Goal: Task Accomplishment & Management: Use online tool/utility

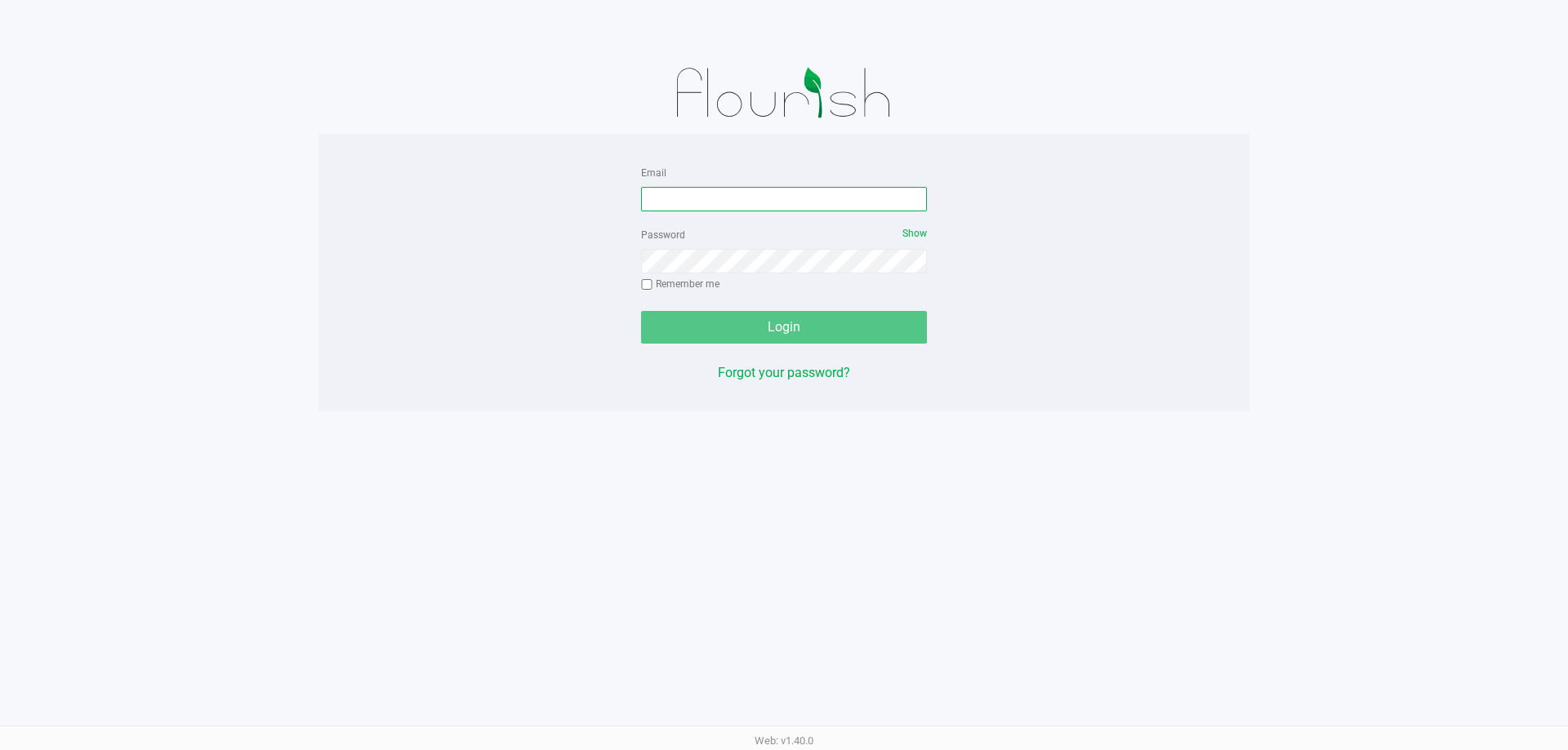
click at [788, 190] on input "Email" at bounding box center [784, 199] width 286 height 25
type input "CBYERS@LIVEPARALLEL.COM"
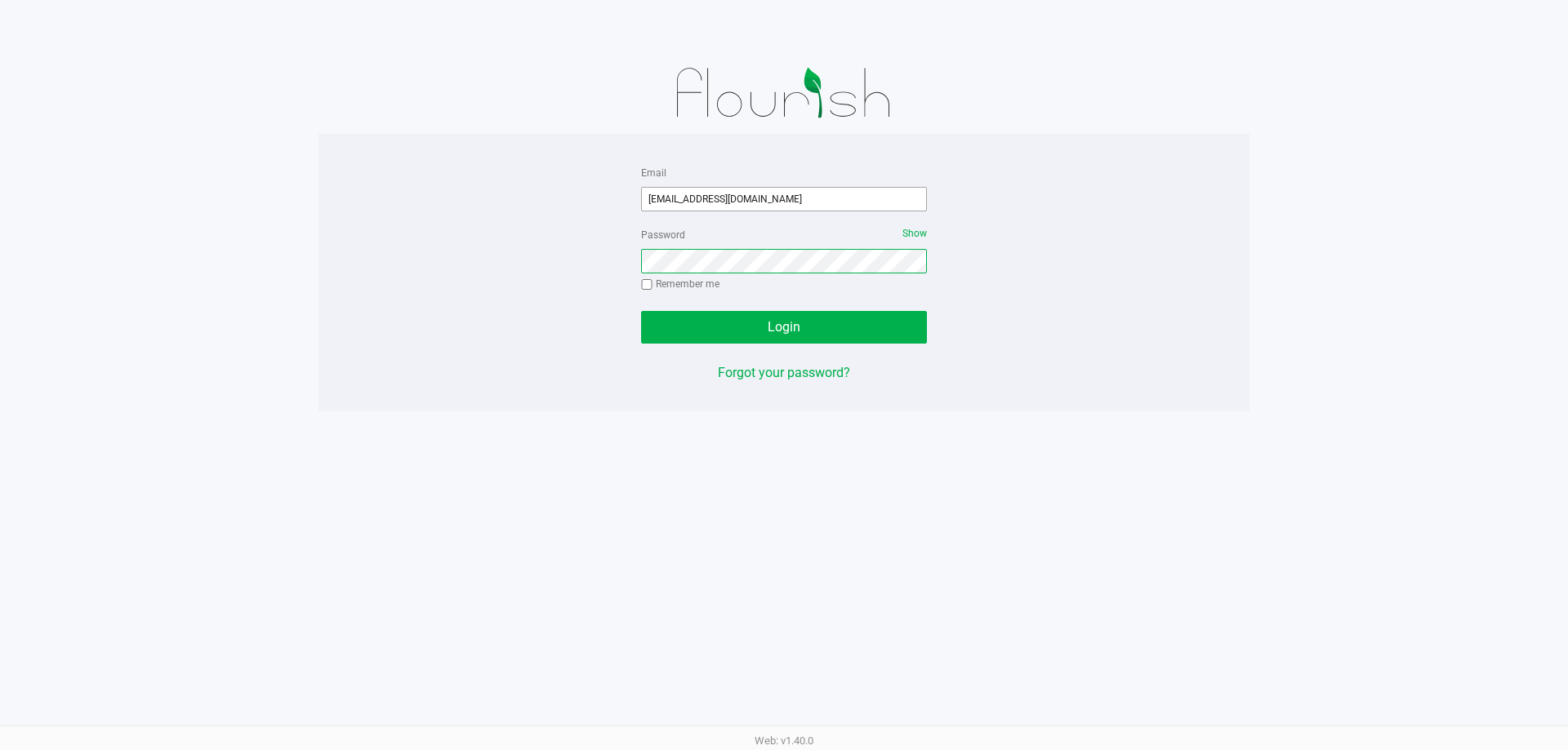
click at [641, 311] on button "Login" at bounding box center [784, 328] width 286 height 33
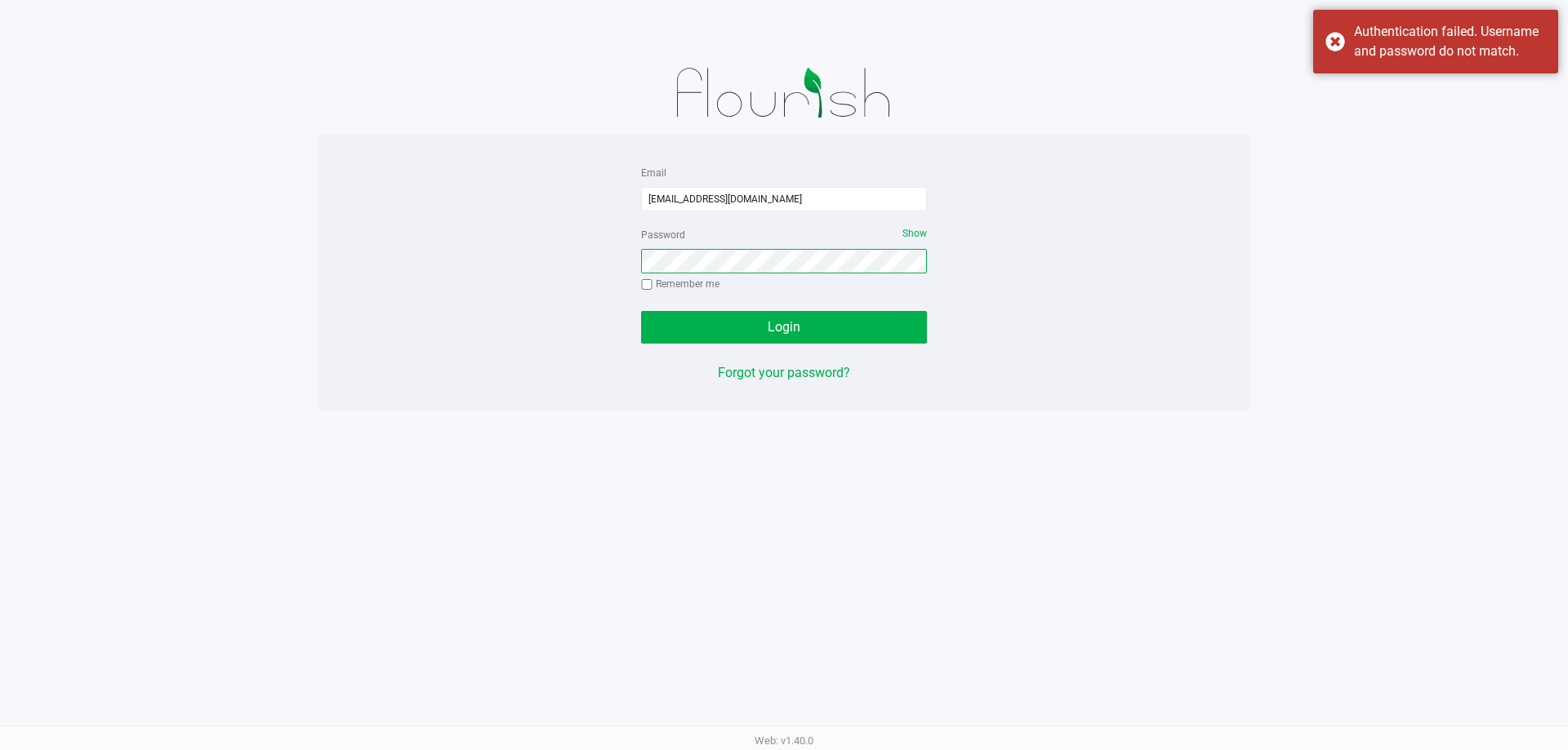
click at [641, 311] on button "Login" at bounding box center [784, 328] width 286 height 33
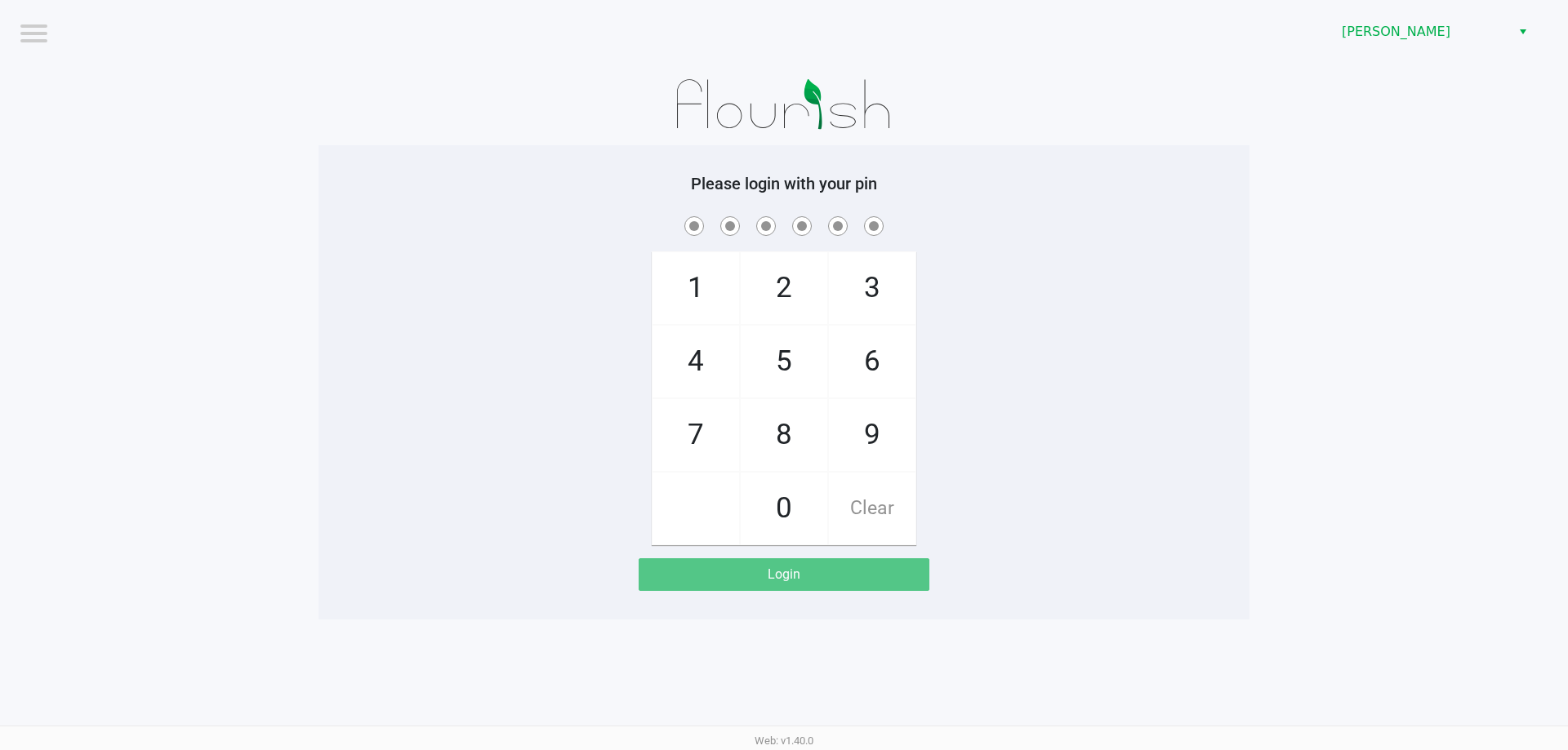
click at [1207, 121] on div at bounding box center [783, 104] width 931 height 82
click at [1383, 26] on div "Brandon WC" at bounding box center [1182, 31] width 772 height 64
click at [1383, 26] on span "Brandon WC" at bounding box center [1421, 32] width 159 height 20
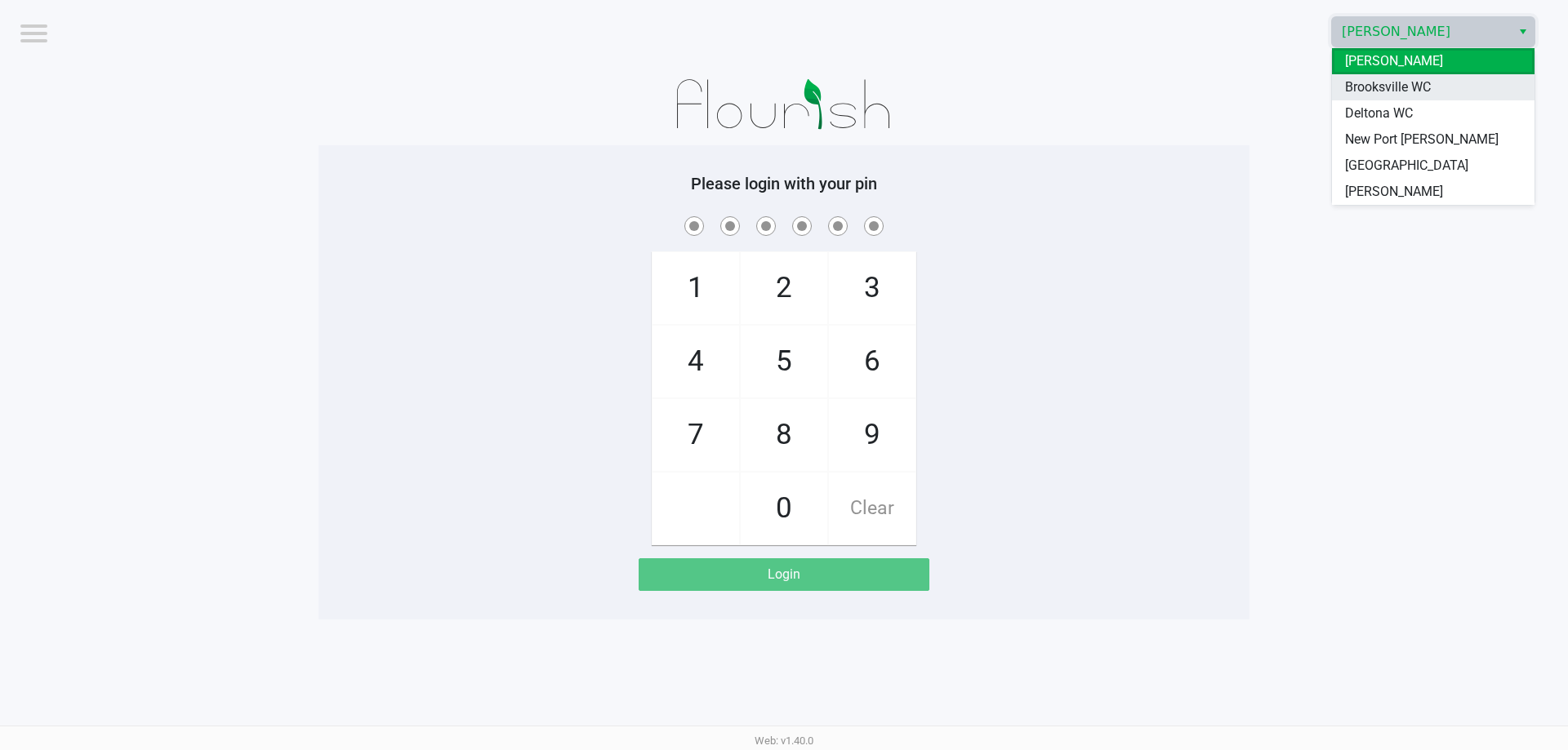
click at [1405, 93] on span "Brooksville WC" at bounding box center [1388, 88] width 86 height 20
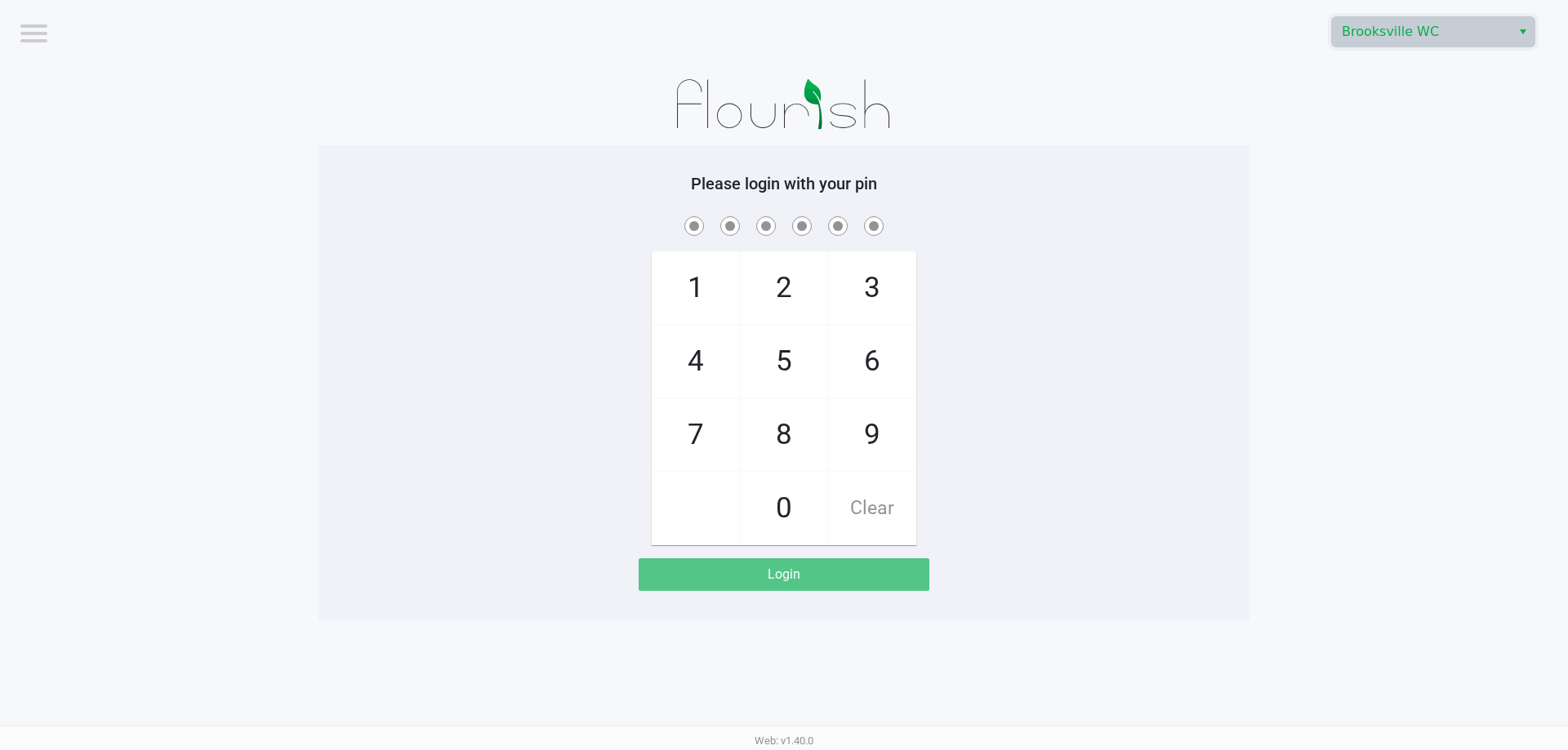
click at [1229, 131] on div at bounding box center [783, 104] width 931 height 82
checkbox input "true"
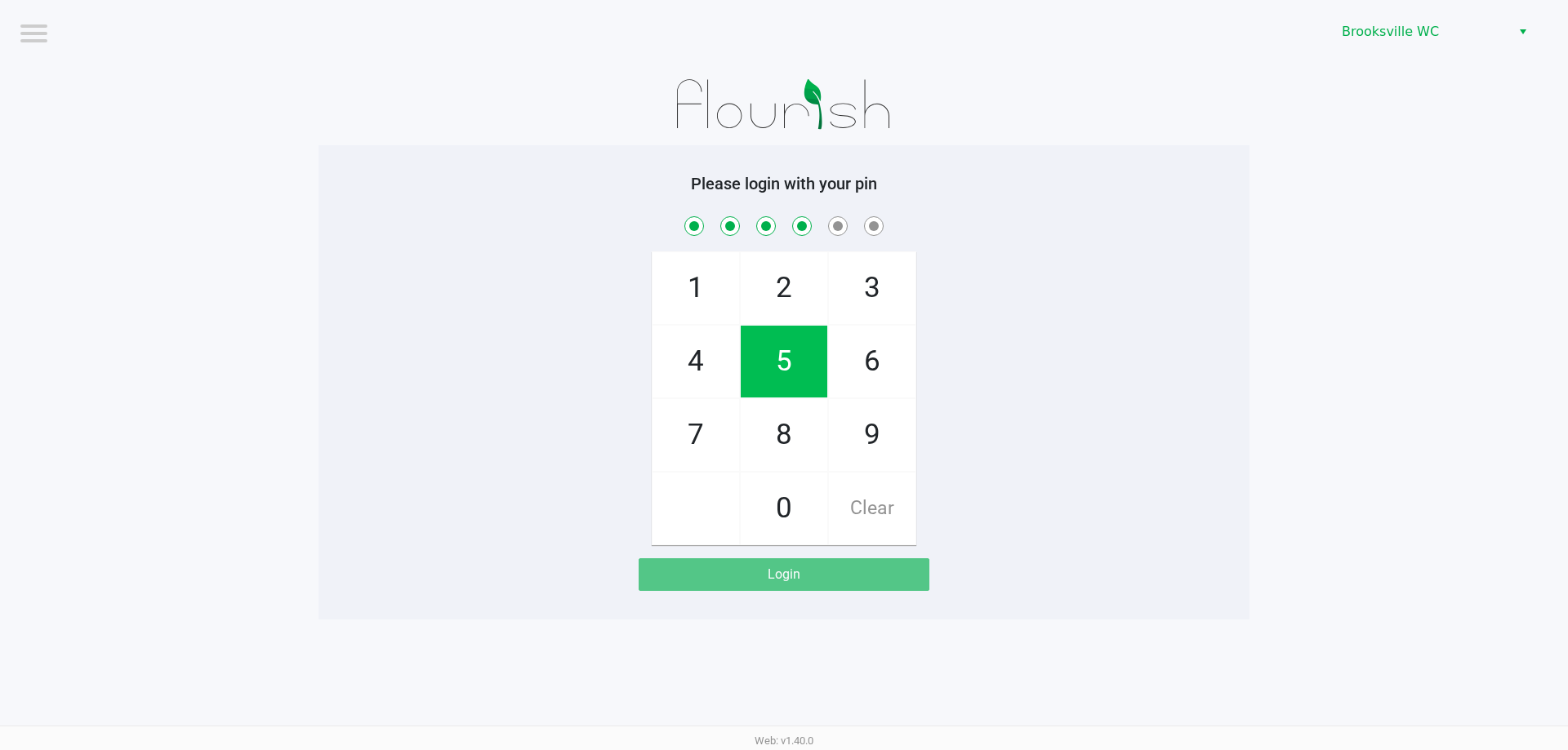
checkbox input "true"
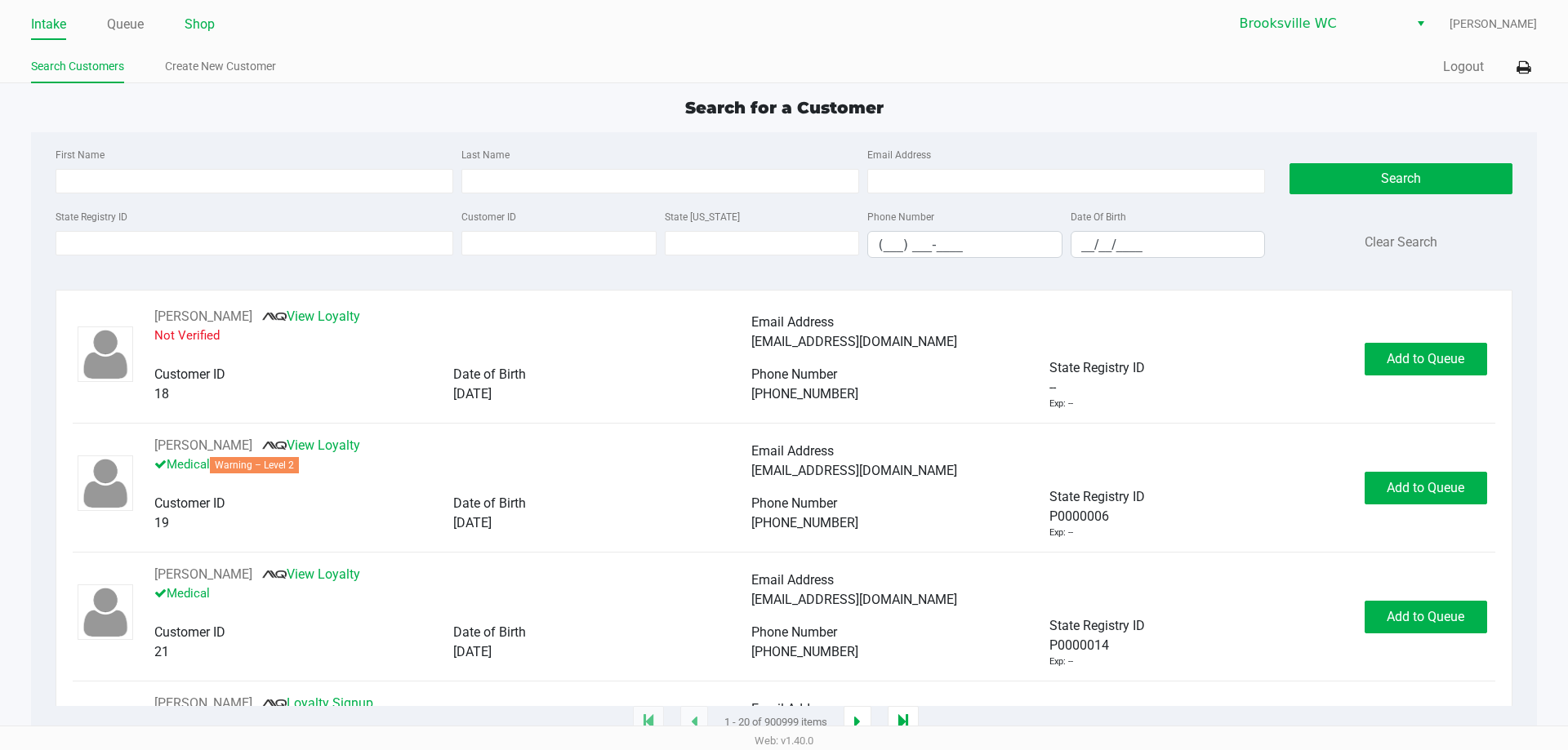
click at [211, 26] on link "Shop" at bounding box center [199, 25] width 31 height 23
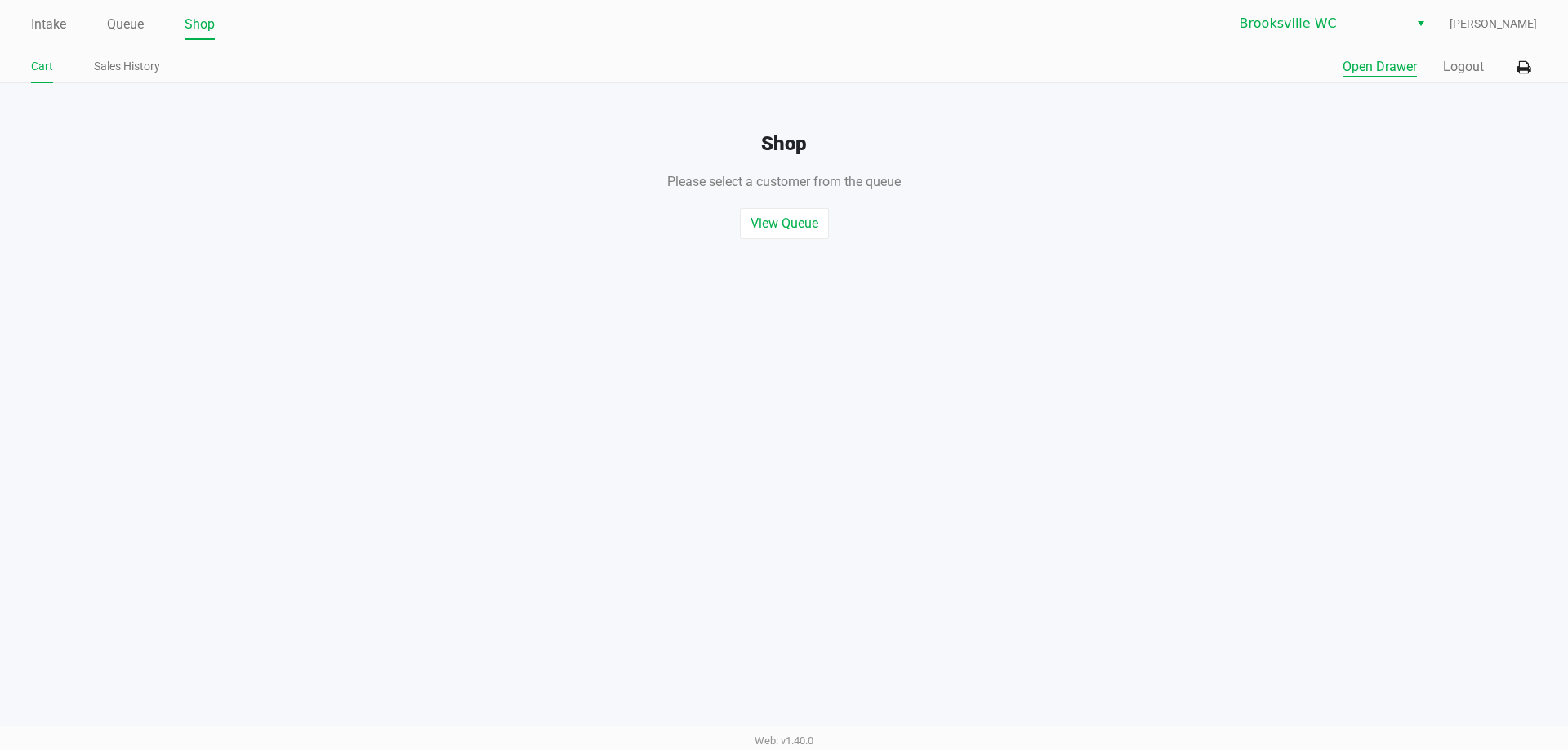
click at [1358, 58] on button "Open Drawer" at bounding box center [1380, 67] width 74 height 20
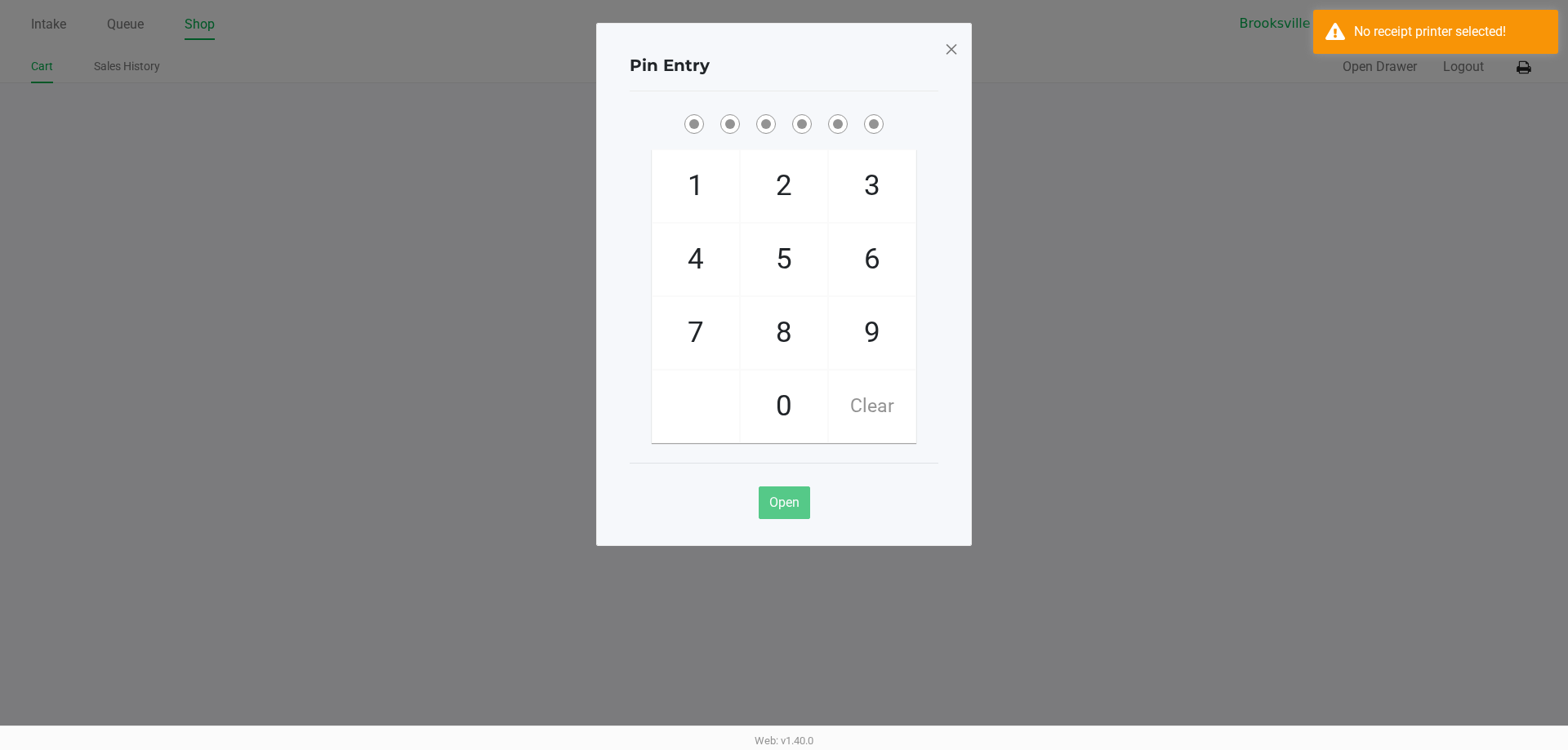
click at [837, 75] on div "Pin Entry" at bounding box center [784, 65] width 309 height 51
checkbox input "true"
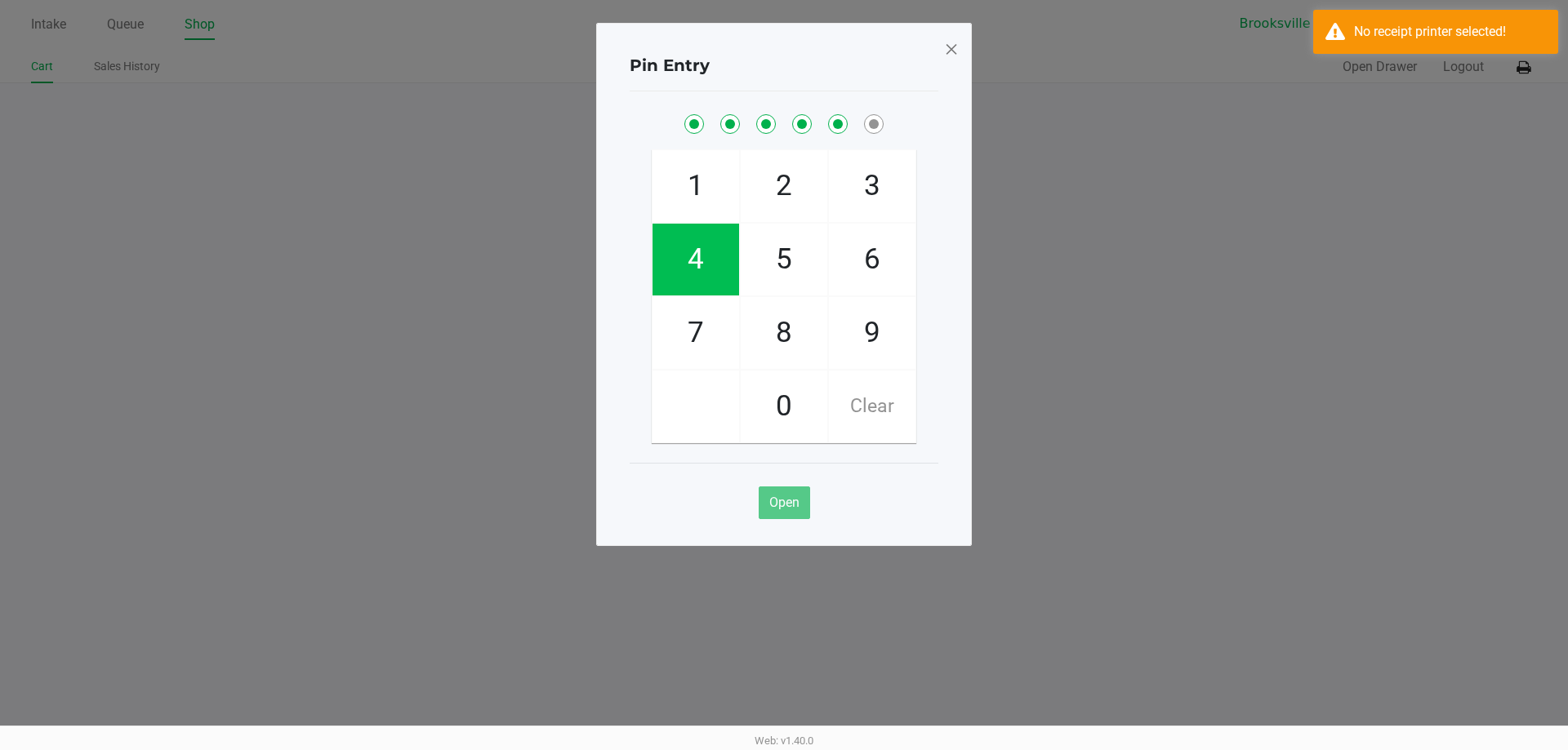
checkbox input "true"
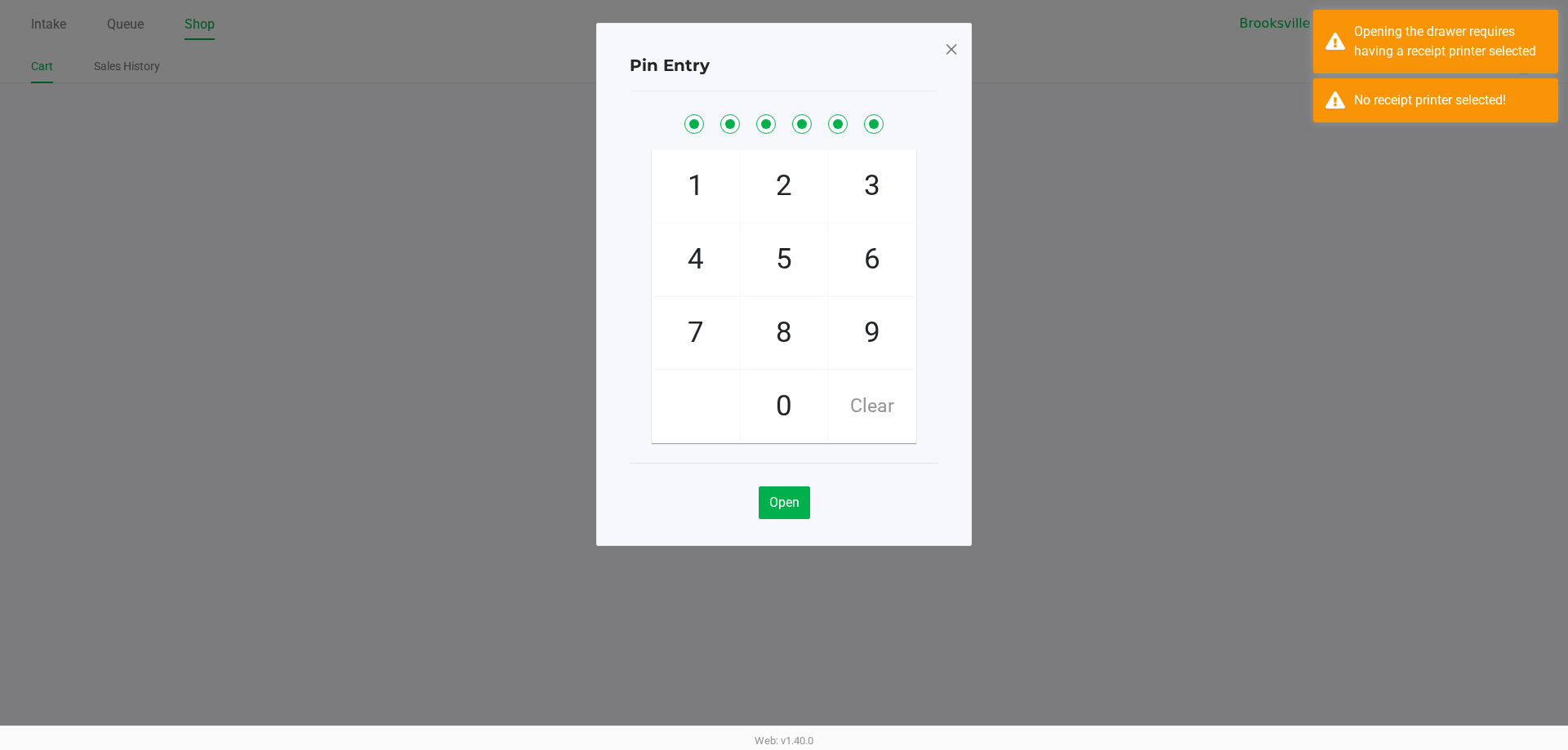
click at [944, 52] on span at bounding box center [952, 49] width 15 height 26
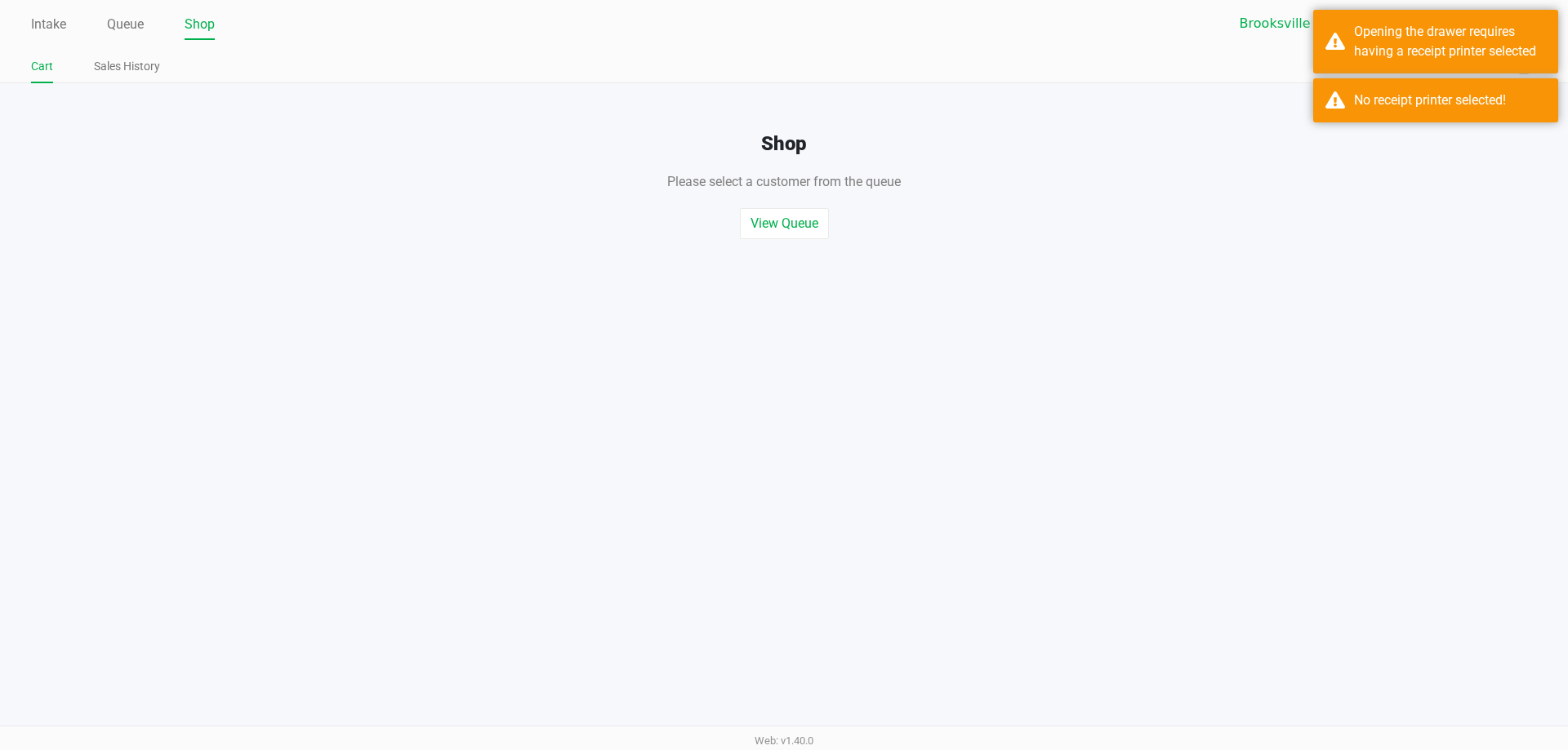
click at [129, 9] on div "Intake Queue Shop" at bounding box center [407, 24] width 753 height 31
click at [127, 12] on li "Queue" at bounding box center [125, 26] width 36 height 29
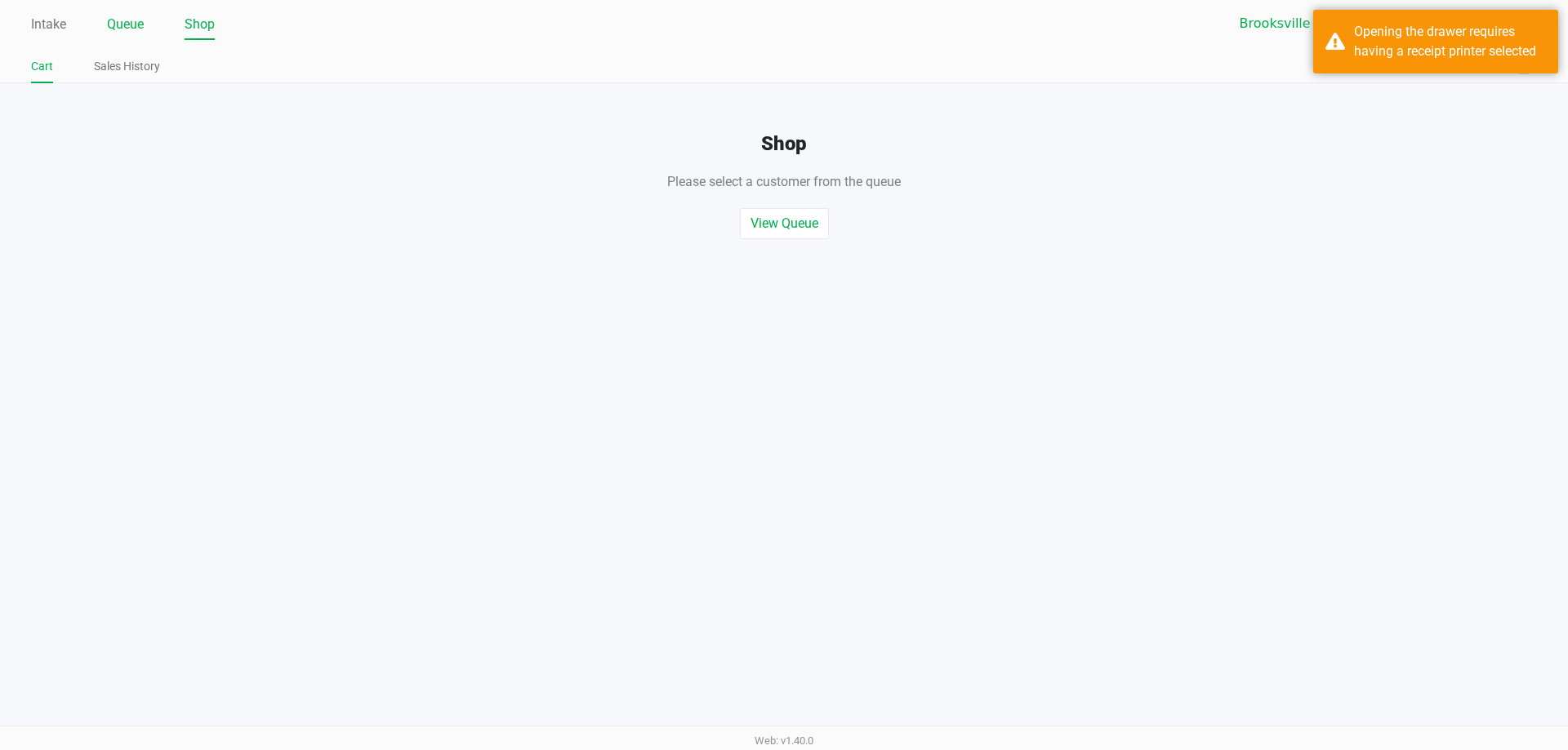
click at [131, 17] on link "Queue" at bounding box center [125, 25] width 36 height 23
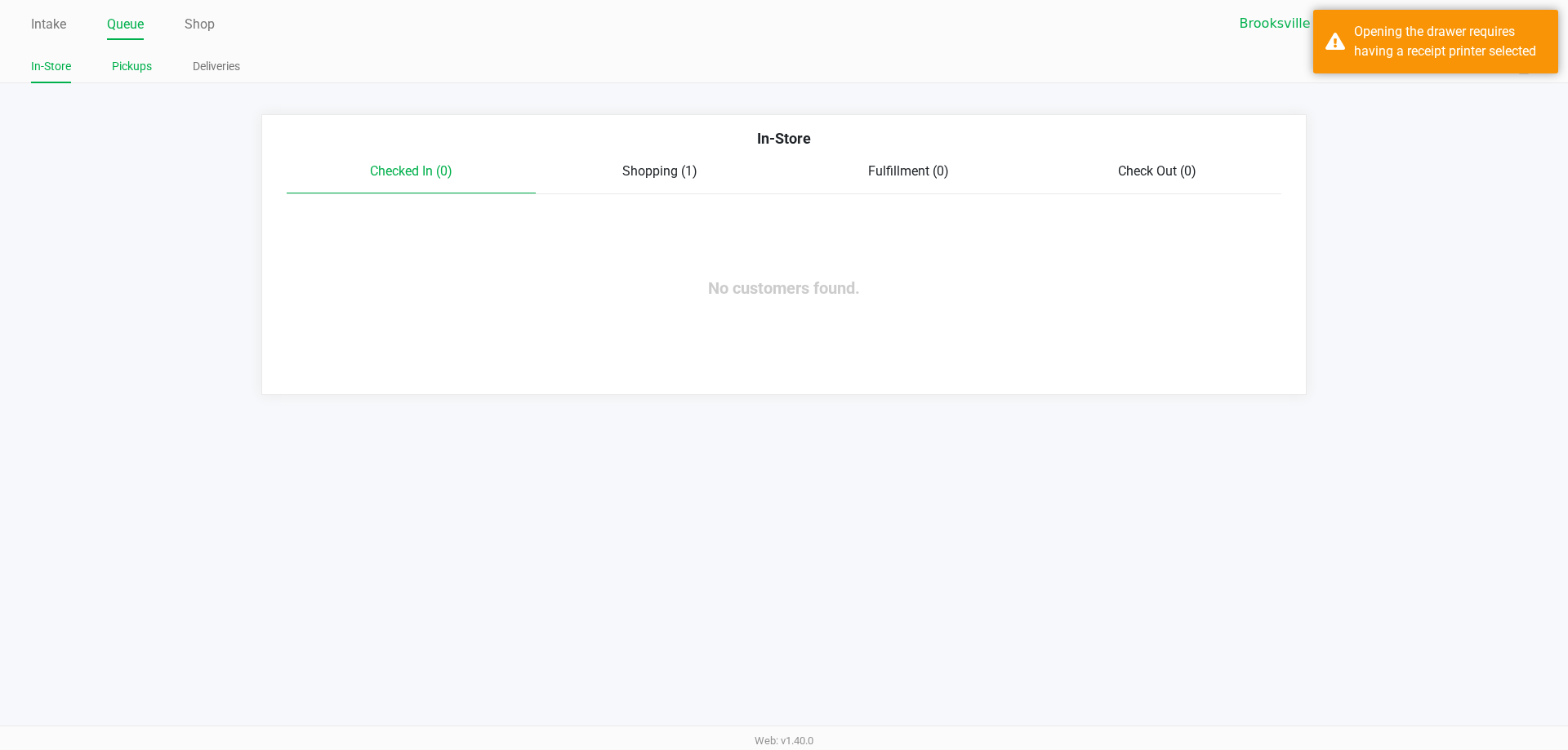
click at [142, 69] on link "Pickups" at bounding box center [131, 66] width 40 height 21
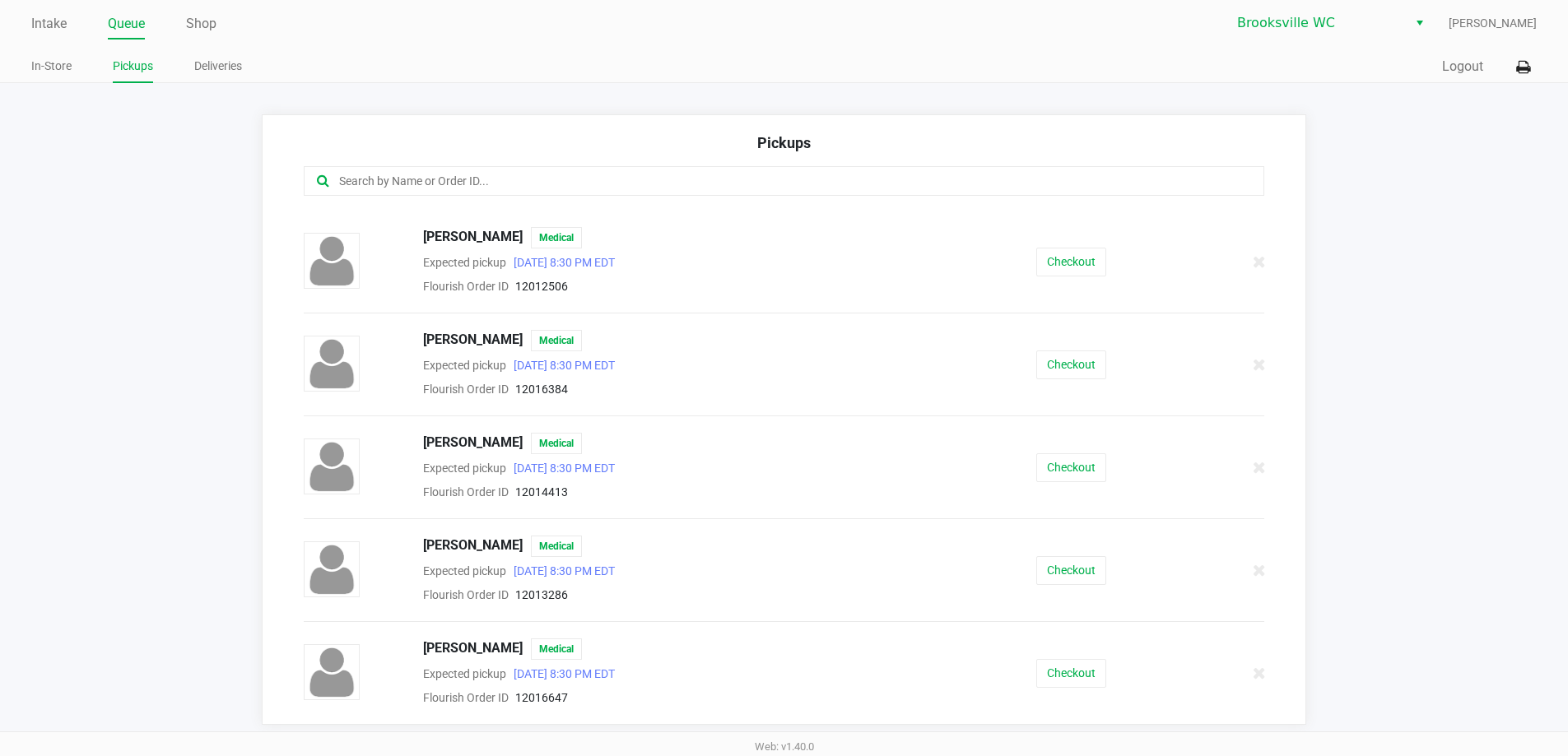
scroll to position [2, 0]
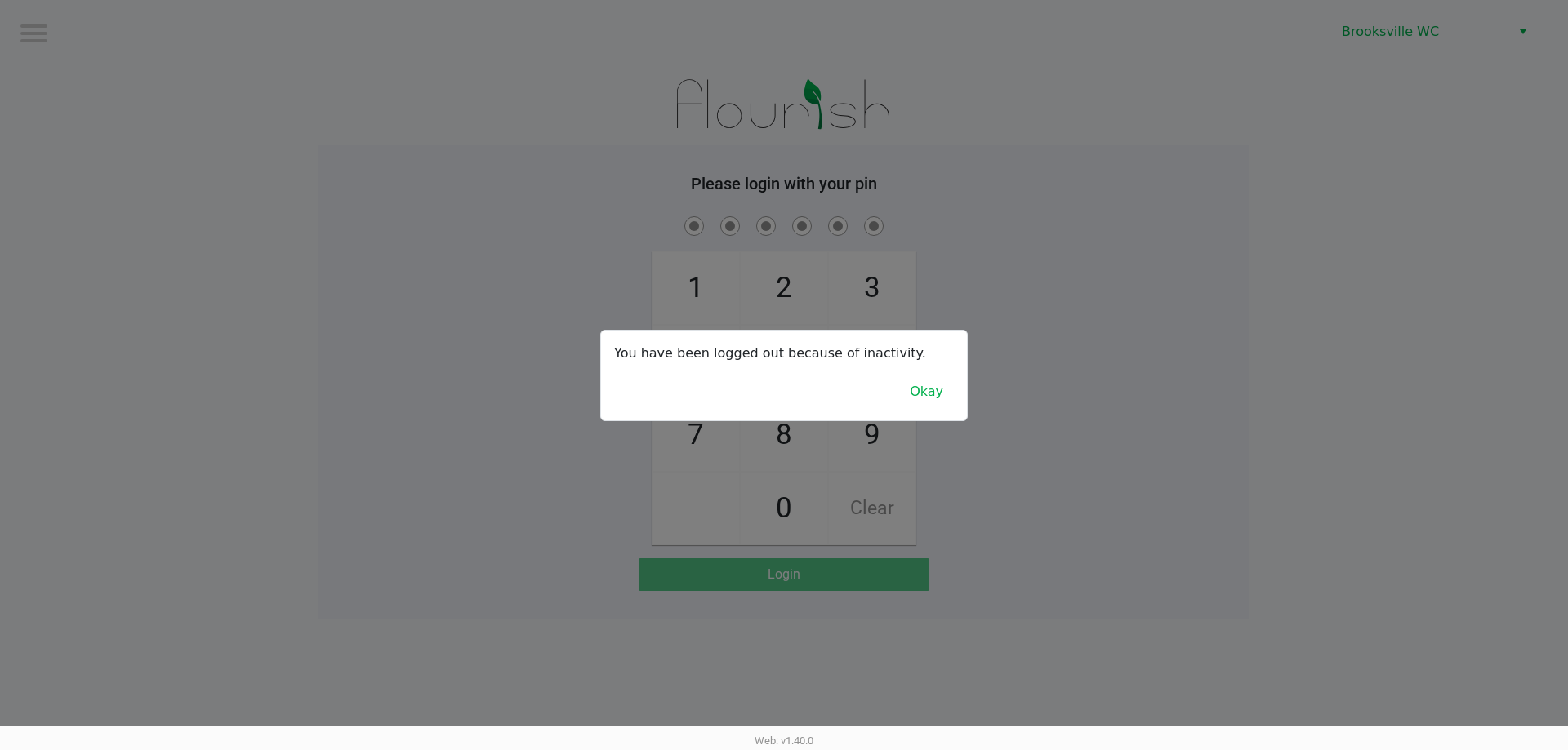
click at [946, 395] on button "Okay" at bounding box center [926, 392] width 55 height 31
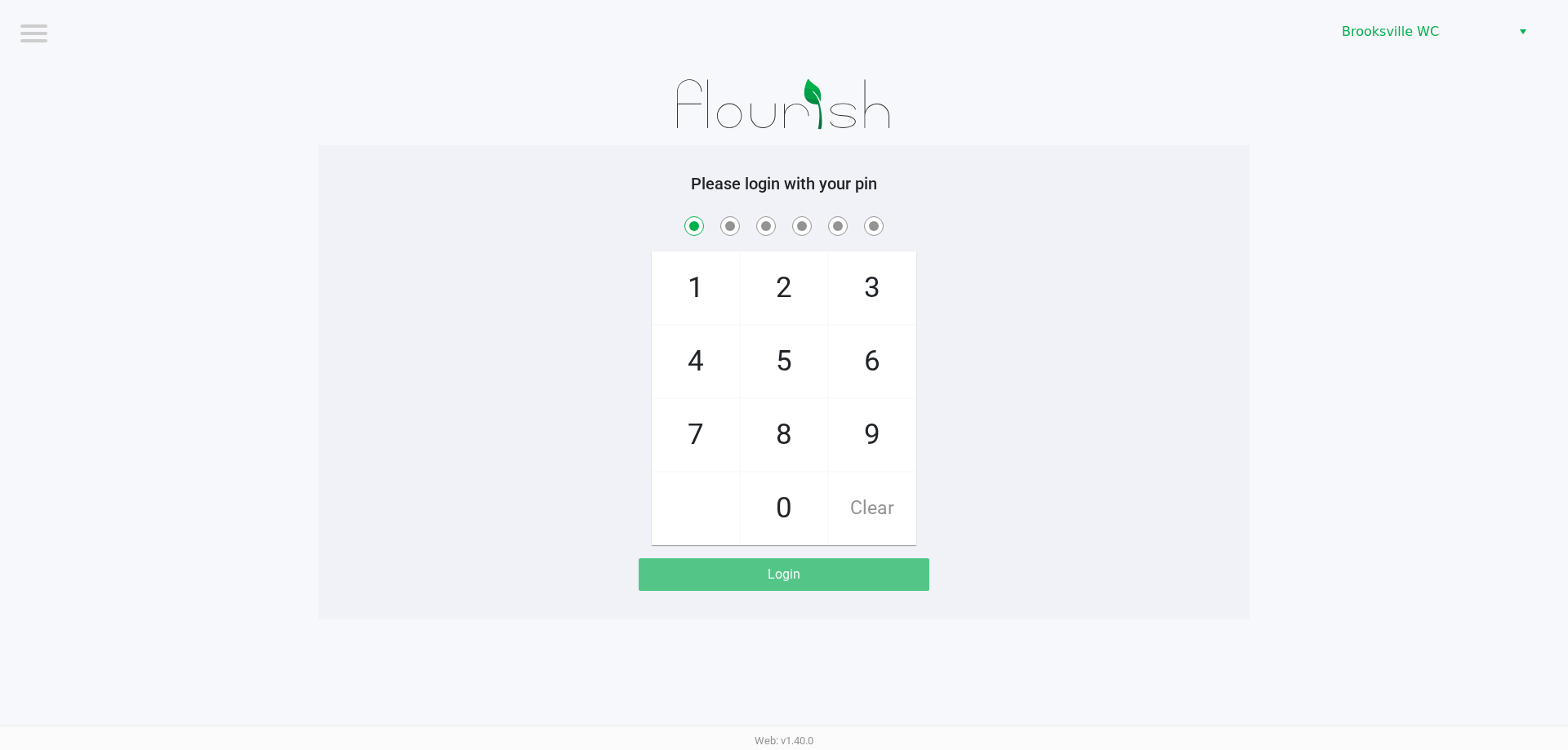
checkbox input "true"
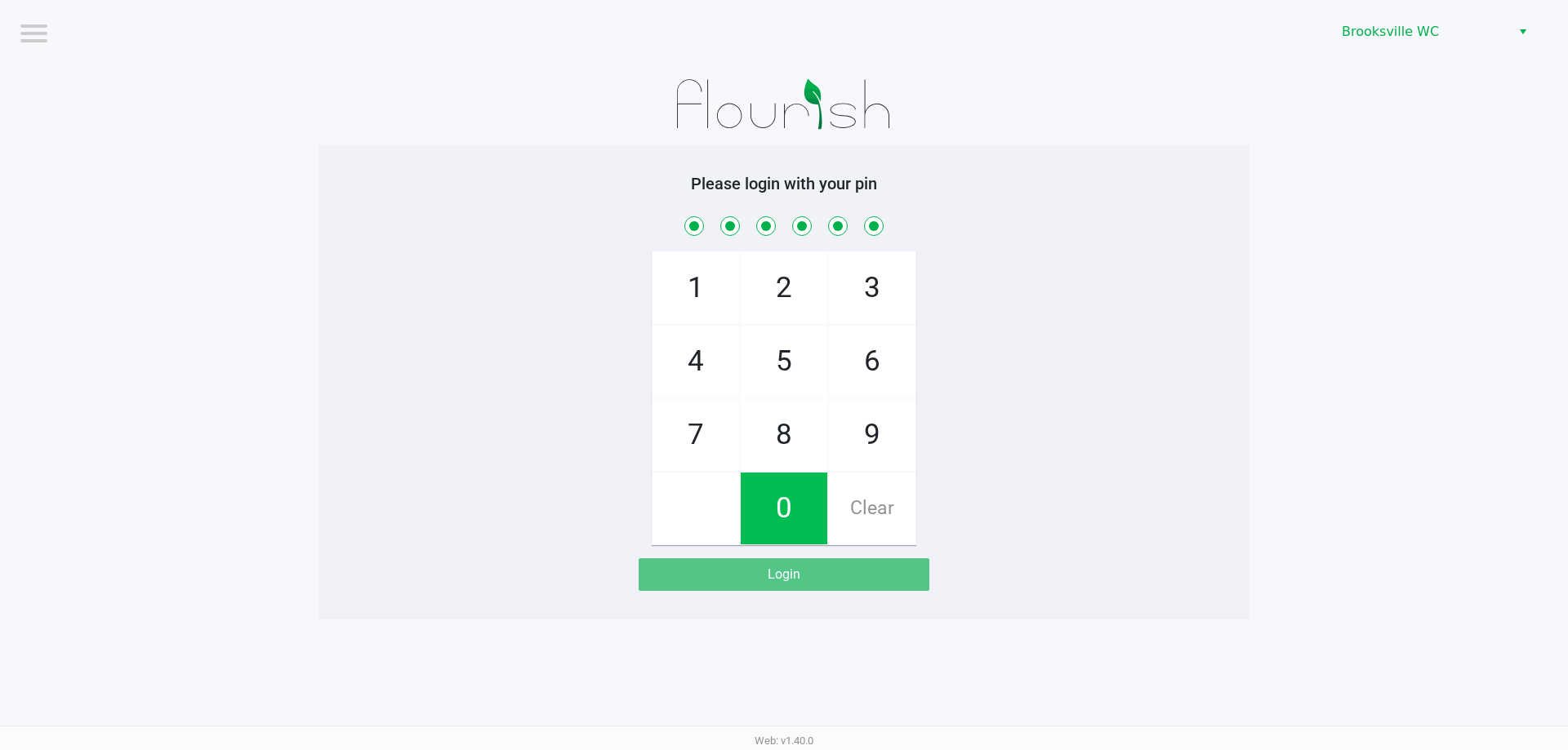
checkbox input "true"
